Goal: Task Accomplishment & Management: Use online tool/utility

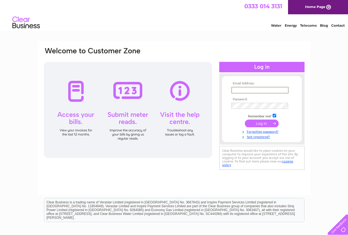
click at [234, 90] on input "text" at bounding box center [259, 90] width 57 height 7
type input "jen@howelljones.plus.com"
click at [259, 123] on input "submit" at bounding box center [262, 123] width 34 height 8
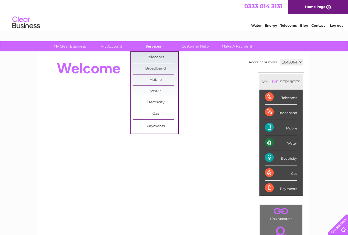
click at [156, 47] on link "Services" at bounding box center [153, 46] width 45 height 10
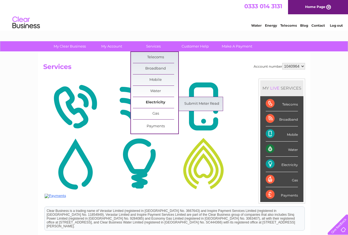
click at [156, 100] on link "Electricity" at bounding box center [155, 102] width 45 height 11
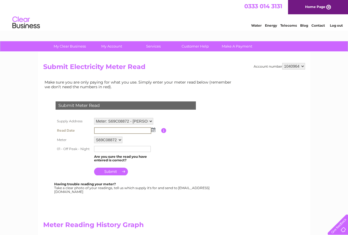
click at [98, 131] on input "text" at bounding box center [122, 130] width 57 height 7
click at [97, 133] on input "text" at bounding box center [122, 130] width 57 height 7
click at [99, 131] on input "text" at bounding box center [122, 130] width 57 height 7
click at [154, 129] on img at bounding box center [153, 130] width 4 height 4
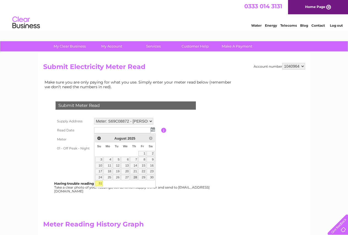
click at [135, 177] on link "28" at bounding box center [134, 178] width 8 height 6
type input "2025/08/28"
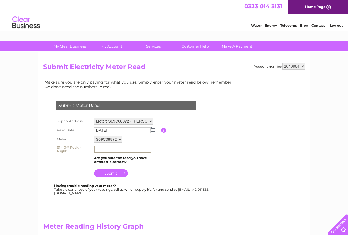
click at [97, 148] on input "text" at bounding box center [122, 149] width 57 height 7
type input "41473"
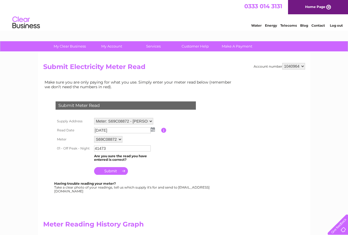
click at [108, 173] on input "submit" at bounding box center [111, 171] width 34 height 8
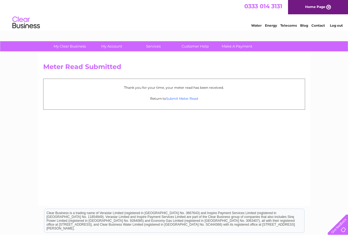
click at [182, 100] on link "Submit Meter Read" at bounding box center [182, 99] width 32 height 4
click at [182, 98] on link "Submit Meter Read" at bounding box center [182, 99] width 32 height 4
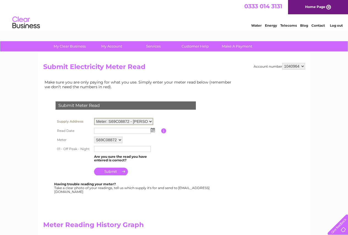
click at [148, 120] on select "Meter: S69C08872 - Howell Jones Jewellers, 47-49 Felpham Road, Bognor Regis, PO…" at bounding box center [123, 121] width 59 height 7
select select "130411"
click at [94, 118] on select "Meter: S69C08872 - Howell Jones Jewellers, 47-49 Felpham Road, Bognor Regis, PO…" at bounding box center [123, 121] width 59 height 7
click at [152, 130] on img at bounding box center [153, 129] width 4 height 4
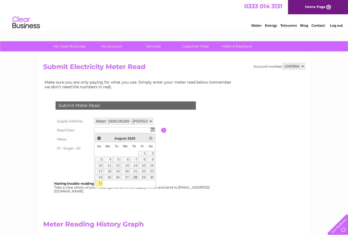
click at [136, 177] on link "28" at bounding box center [134, 178] width 8 height 6
type input "2025/08/28"
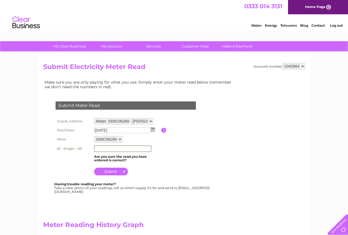
click at [97, 150] on input "text" at bounding box center [122, 149] width 57 height 7
type input "89618"
click at [109, 170] on input "submit" at bounding box center [111, 172] width 34 height 8
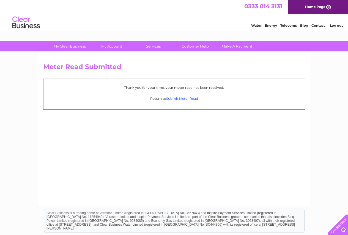
click at [326, 5] on link "Home Page" at bounding box center [318, 7] width 60 height 14
